Goal: Information Seeking & Learning: Find specific fact

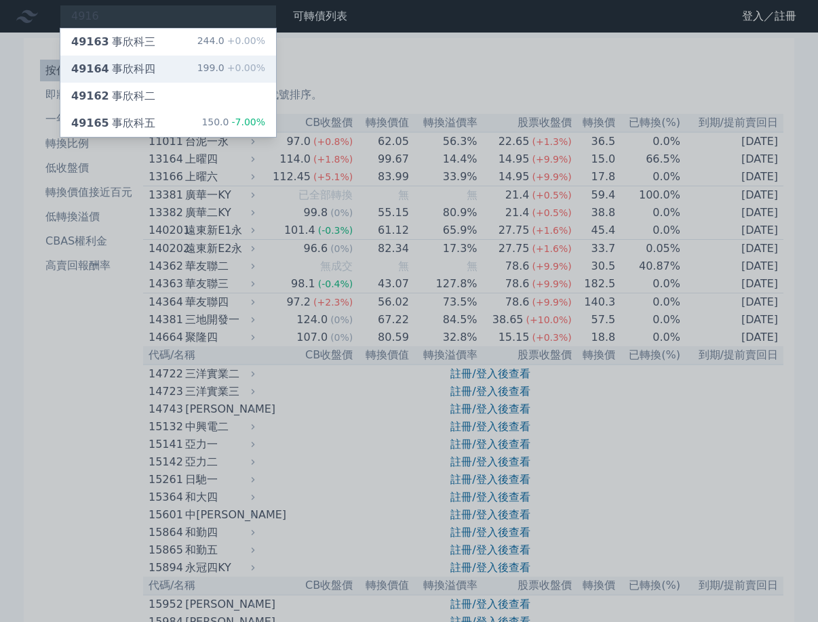
type input "4916"
click at [181, 65] on div "49164 事欣科四 199.0 +0.00%" at bounding box center [168, 69] width 216 height 27
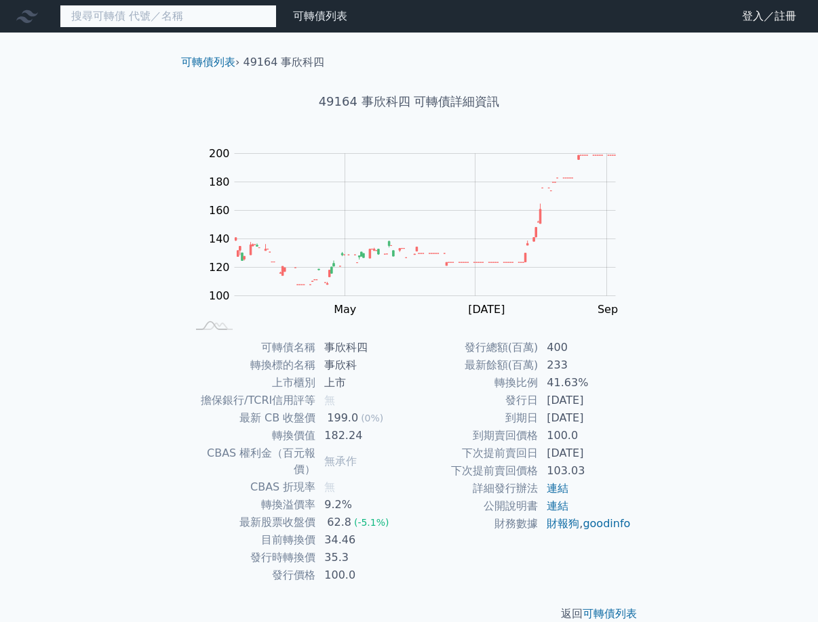
click at [129, 20] on input at bounding box center [168, 16] width 217 height 23
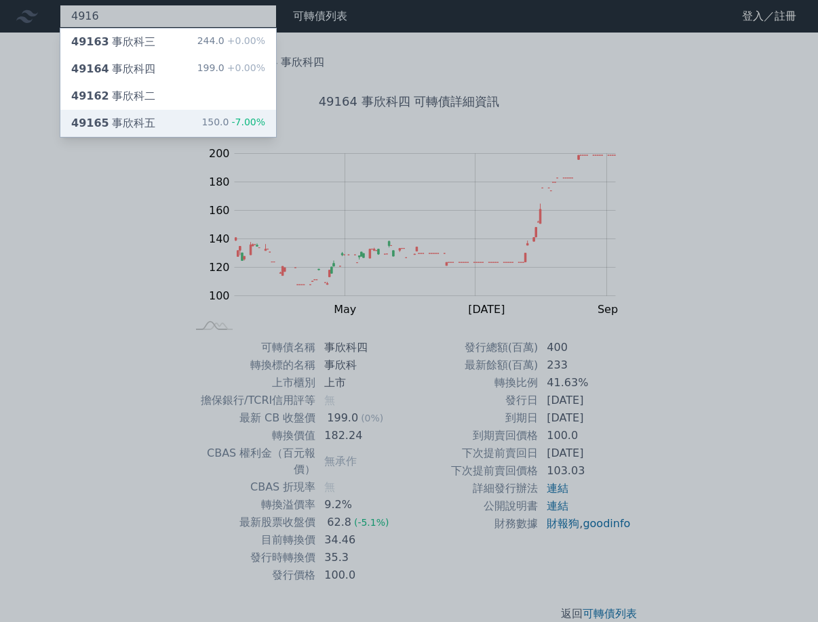
type input "4916"
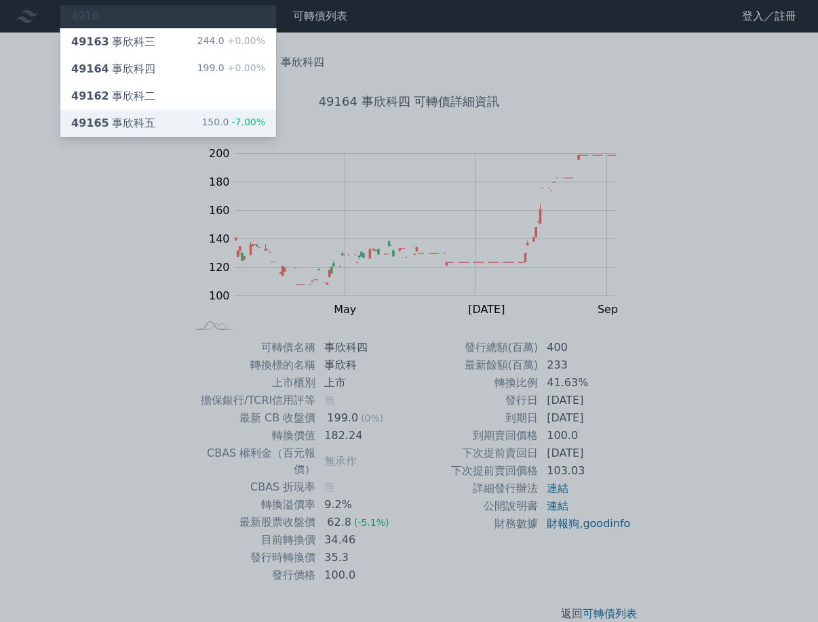
click at [135, 115] on div "49165 事欣科五 150.0 -7.00%" at bounding box center [168, 123] width 216 height 27
